Goal: Find specific page/section: Find specific page/section

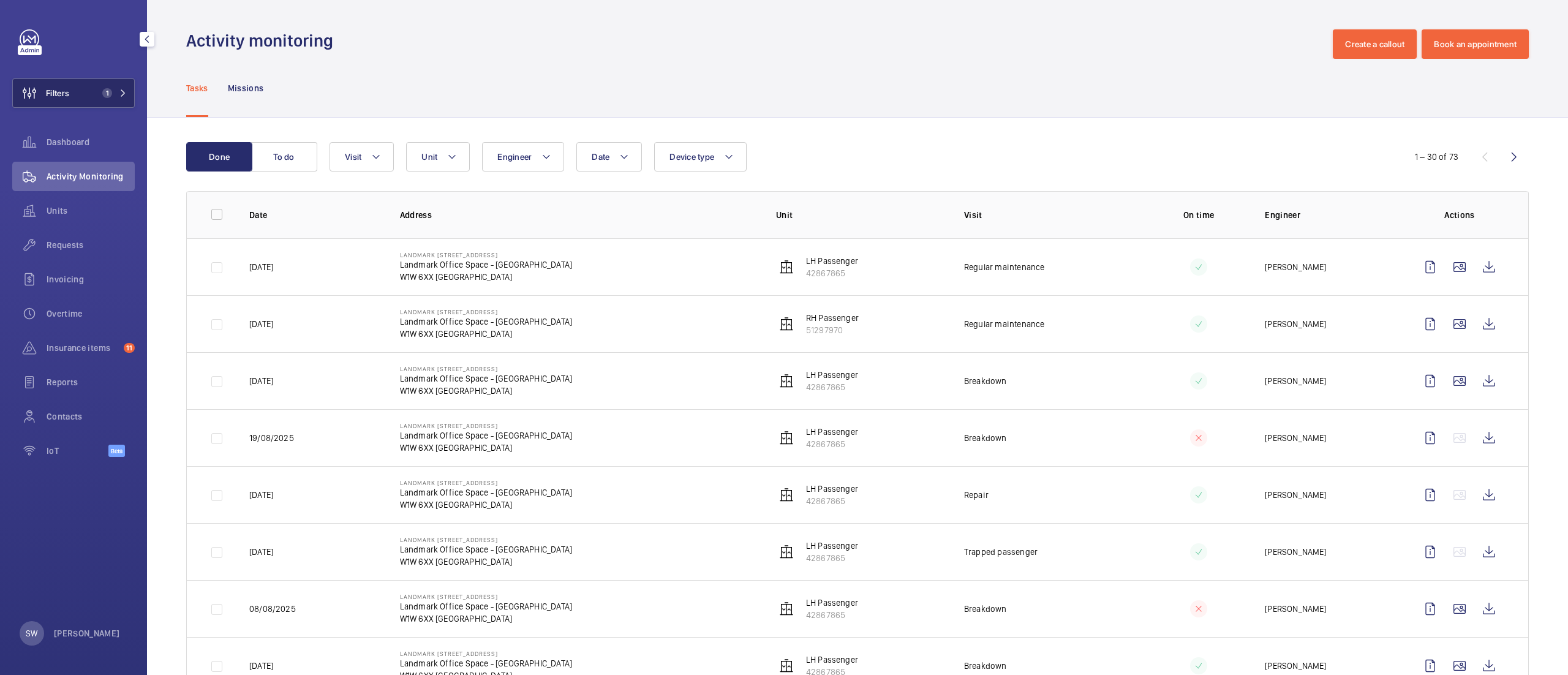
click at [65, 92] on span "Filters" at bounding box center [58, 93] width 23 height 12
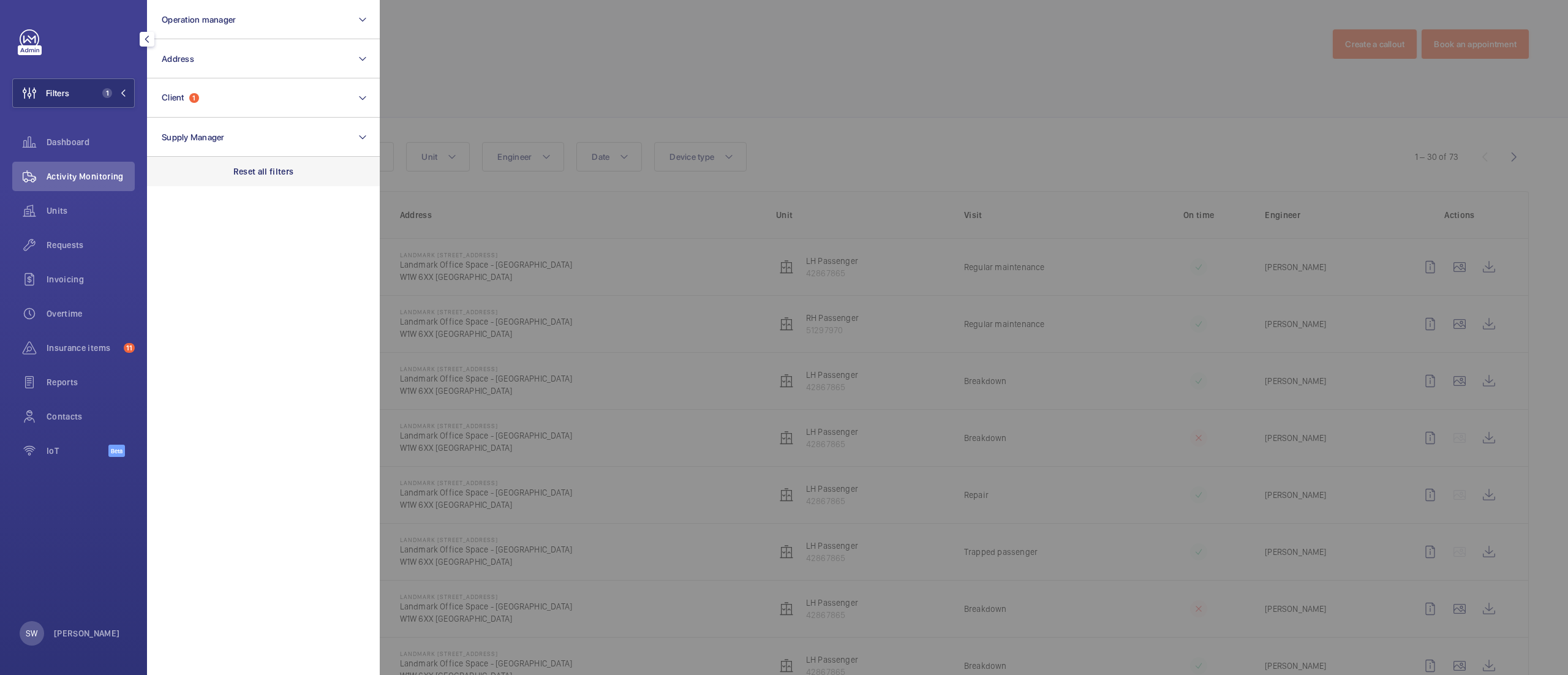
click at [283, 172] on p "Reset all filters" at bounding box center [264, 172] width 61 height 12
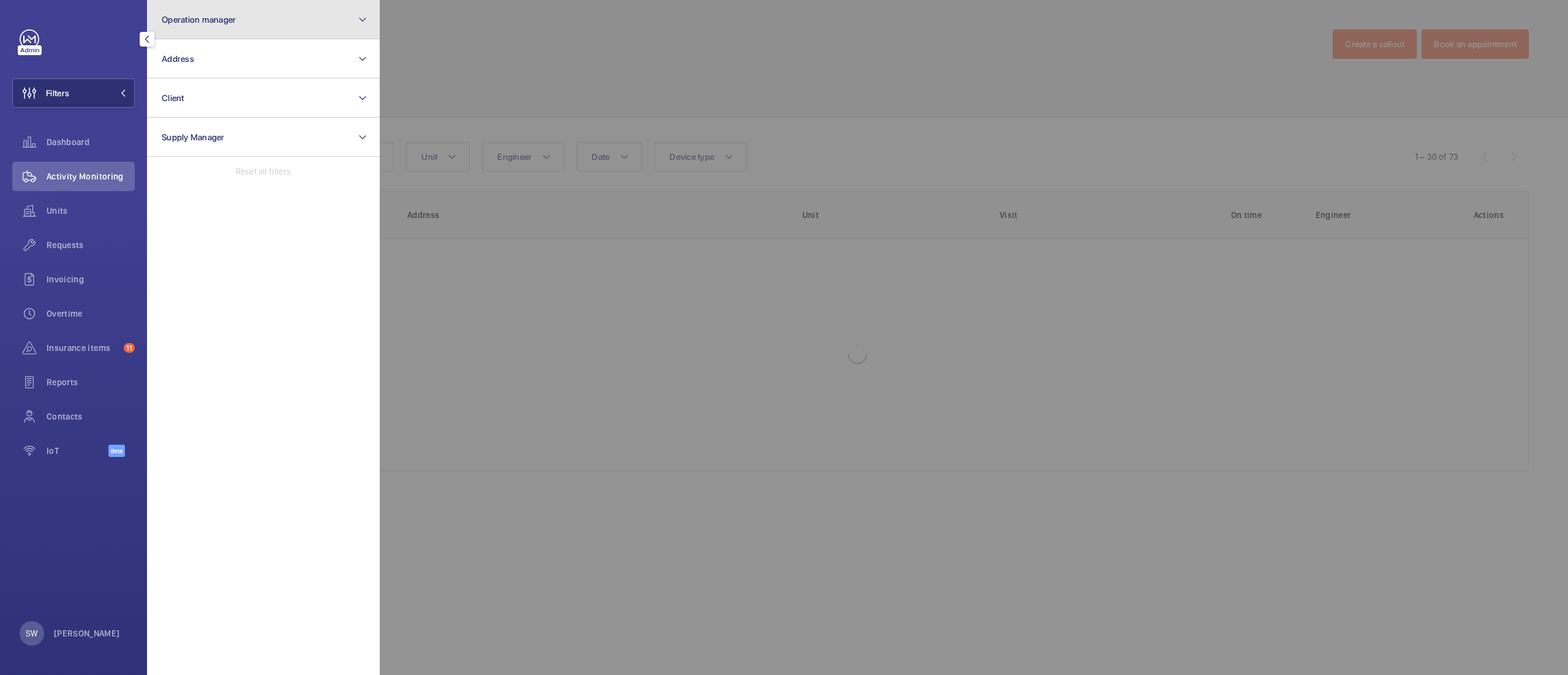
click at [245, 36] on button "Operation manager" at bounding box center [263, 19] width 232 height 39
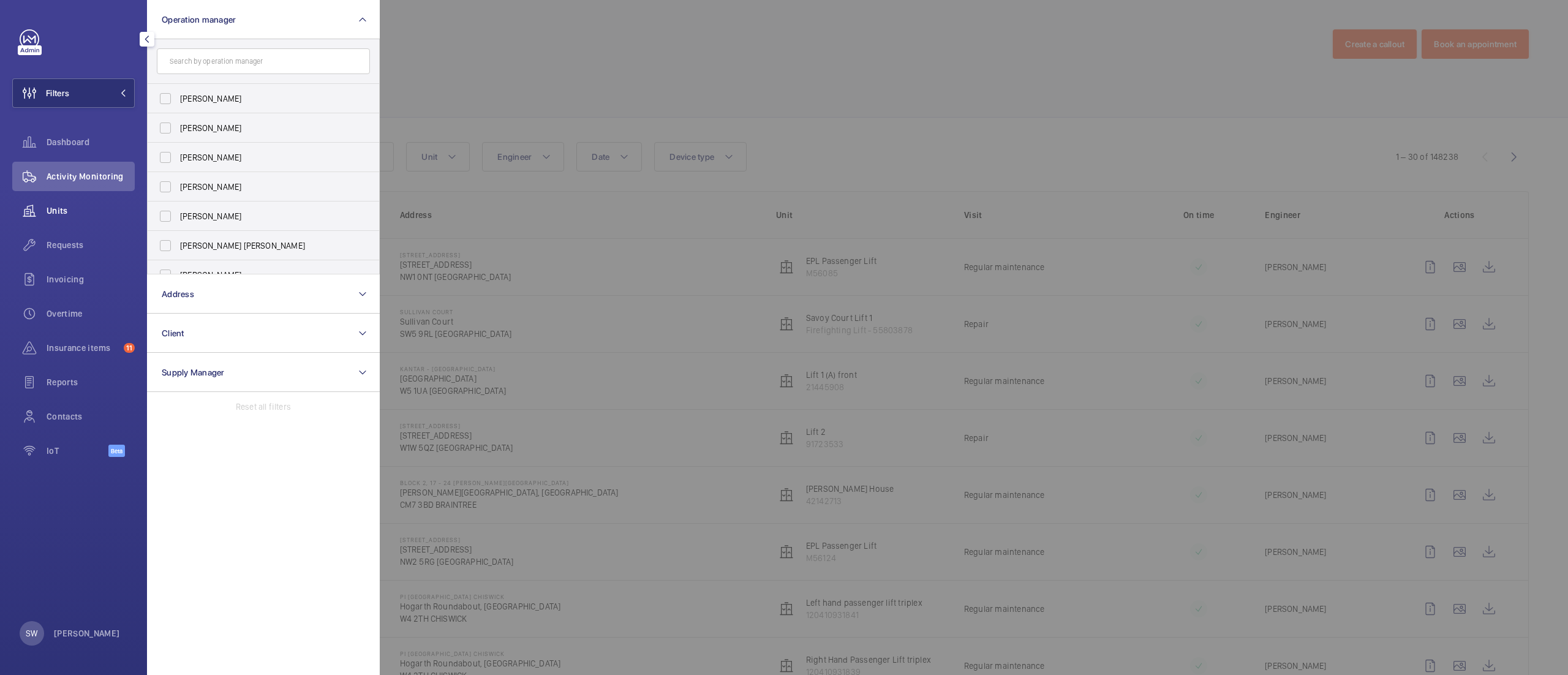
click at [66, 210] on span "Units" at bounding box center [90, 211] width 88 height 12
click at [839, 85] on div at bounding box center [1163, 338] width 1568 height 675
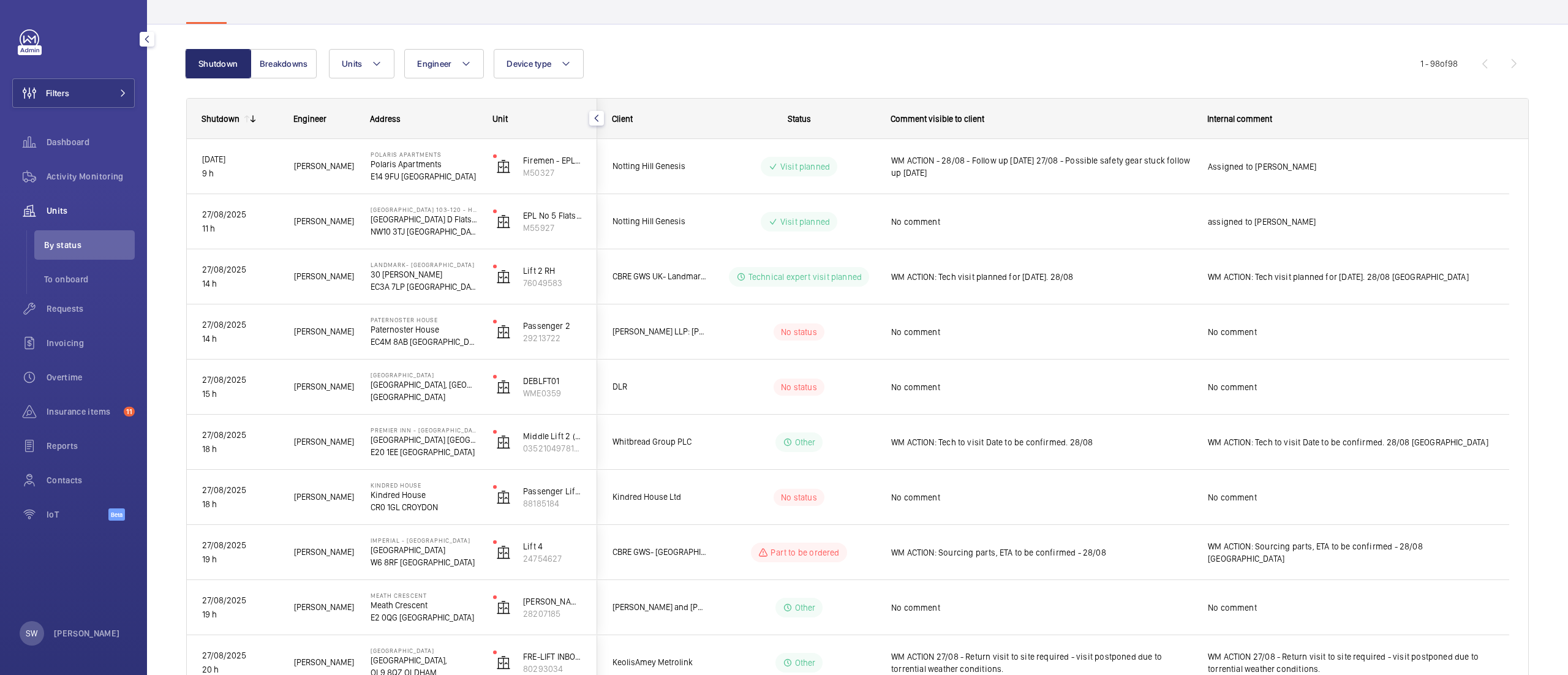
scroll to position [79, 0]
